Goal: Information Seeking & Learning: Find specific fact

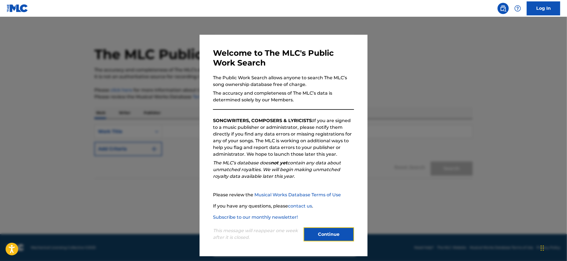
click at [333, 233] on button "Continue" at bounding box center [329, 234] width 50 height 14
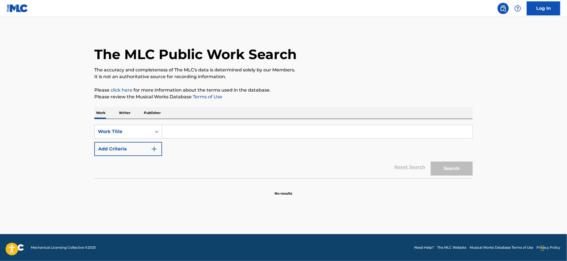
click at [177, 129] on input "Search Form" at bounding box center [317, 131] width 311 height 13
type input "la pregunta"
click at [431, 162] on button "Search" at bounding box center [452, 169] width 42 height 14
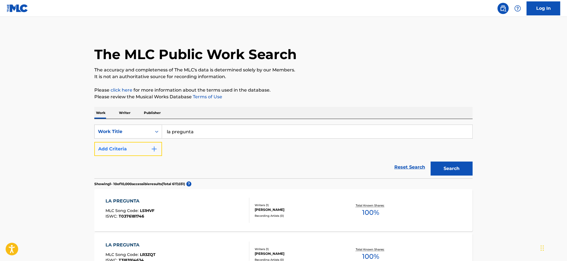
click at [153, 148] on img "Search Form" at bounding box center [154, 149] width 7 height 7
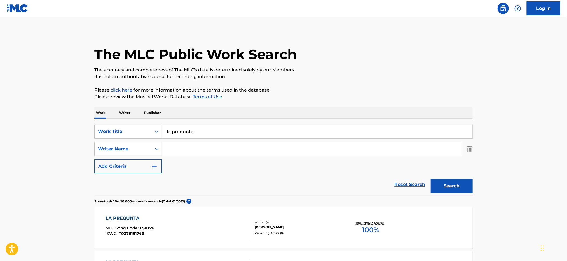
click at [194, 152] on input "Search Form" at bounding box center [312, 148] width 300 height 13
type input "[PERSON_NAME]"
click at [431, 179] on button "Search" at bounding box center [452, 186] width 42 height 14
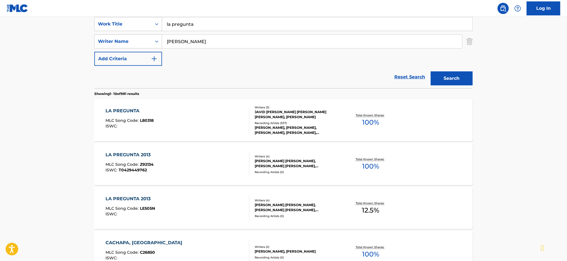
scroll to position [112, 0]
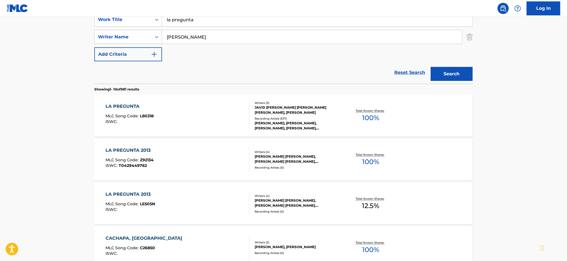
click at [267, 109] on div "JAVID [PERSON_NAME] [PERSON_NAME] [PERSON_NAME], [PERSON_NAME]" at bounding box center [297, 110] width 85 height 10
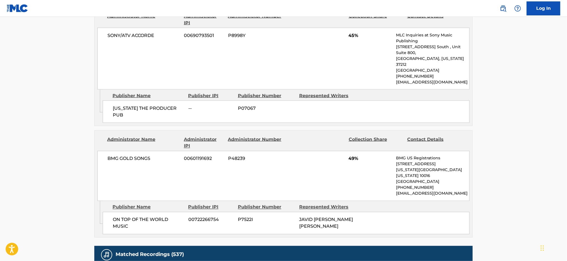
scroll to position [485, 0]
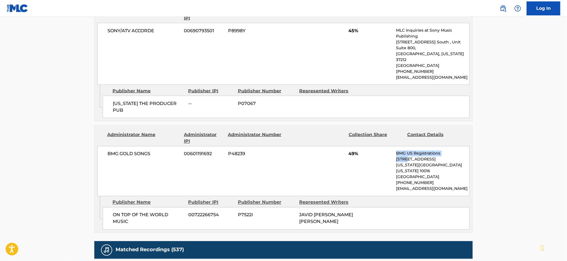
drag, startPoint x: 398, startPoint y: 124, endPoint x: 405, endPoint y: 132, distance: 10.7
click at [405, 151] on div "BMG US Registrations [STREET_ADDRESS][US_STATE][US_STATE] [PHONE_NUMBER] [EMAIL…" at bounding box center [433, 171] width 73 height 41
click at [342, 149] on div "BMG GOLD SONGS 00601191692 P48239 49% BMG US Registrations [STREET_ADDRESS][US_…" at bounding box center [283, 171] width 372 height 50
drag, startPoint x: 130, startPoint y: 189, endPoint x: 113, endPoint y: 183, distance: 18.3
click at [113, 212] on span "ON TOP OF THE WORLD MUSIC" at bounding box center [148, 218] width 71 height 13
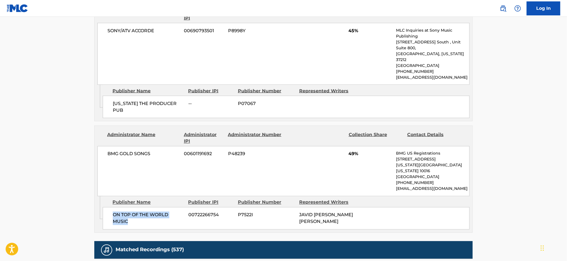
copy span "ON TOP OF THE WORLD MUSIC"
drag, startPoint x: 142, startPoint y: 125, endPoint x: 108, endPoint y: 128, distance: 34.6
click at [108, 151] on span "BMG GOLD SONGS" at bounding box center [144, 154] width 73 height 7
copy span "BMG GOLD SONGS"
drag, startPoint x: 397, startPoint y: 155, endPoint x: 451, endPoint y: 154, distance: 54.6
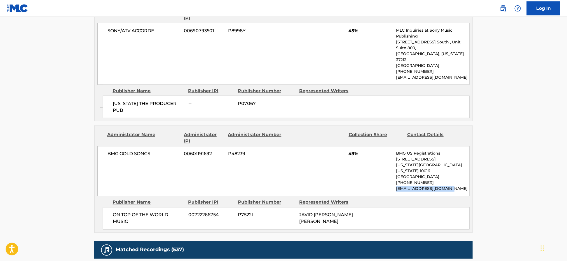
click at [451, 186] on p "[EMAIL_ADDRESS][DOMAIN_NAME]" at bounding box center [433, 189] width 73 height 6
copy p "[EMAIL_ADDRESS][DOMAIN_NAME]"
